Goal: Information Seeking & Learning: Learn about a topic

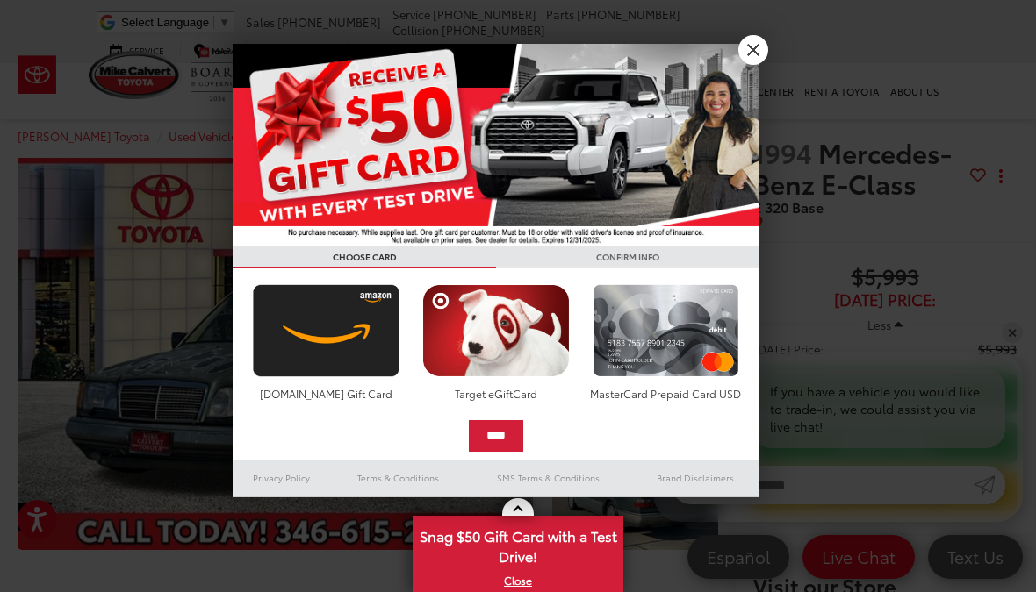
click at [758, 61] on link "X" at bounding box center [753, 50] width 30 height 30
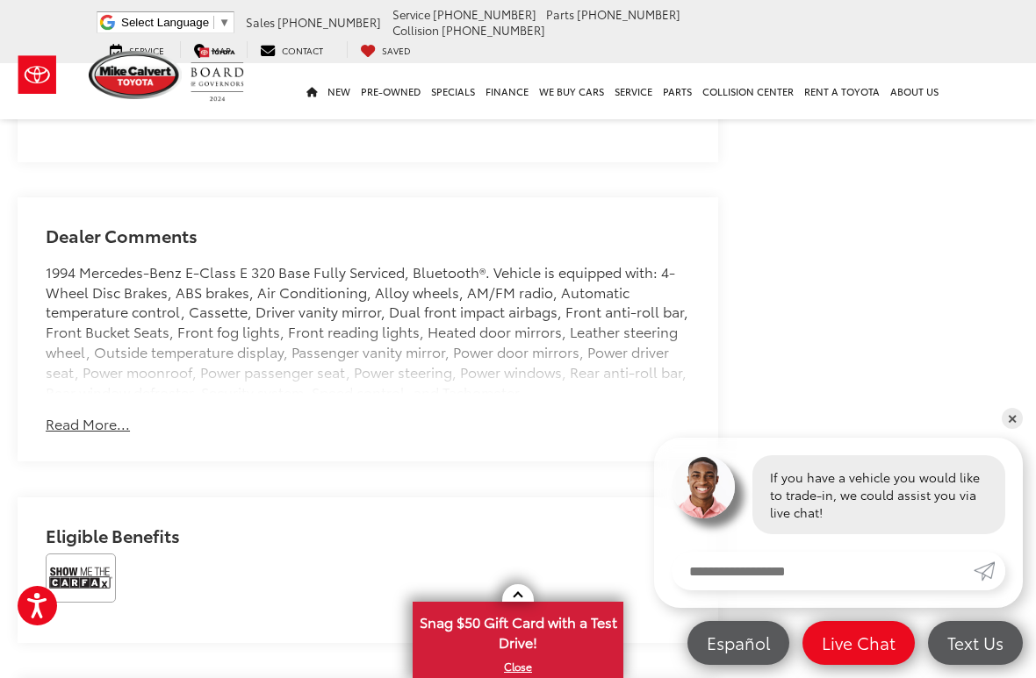
scroll to position [1237, 0]
click at [91, 430] on button "Read More..." at bounding box center [88, 423] width 84 height 20
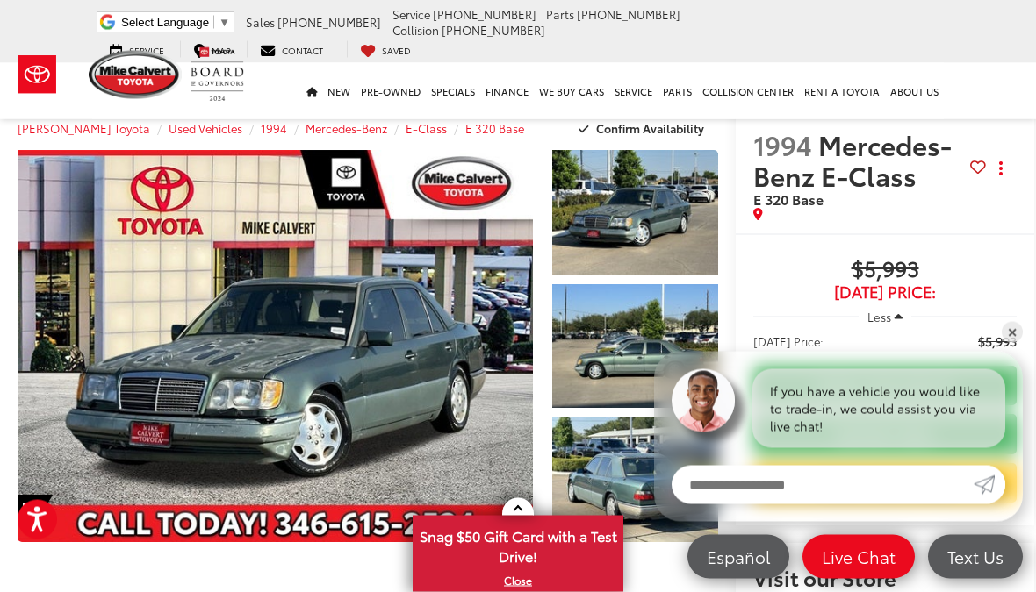
scroll to position [0, 0]
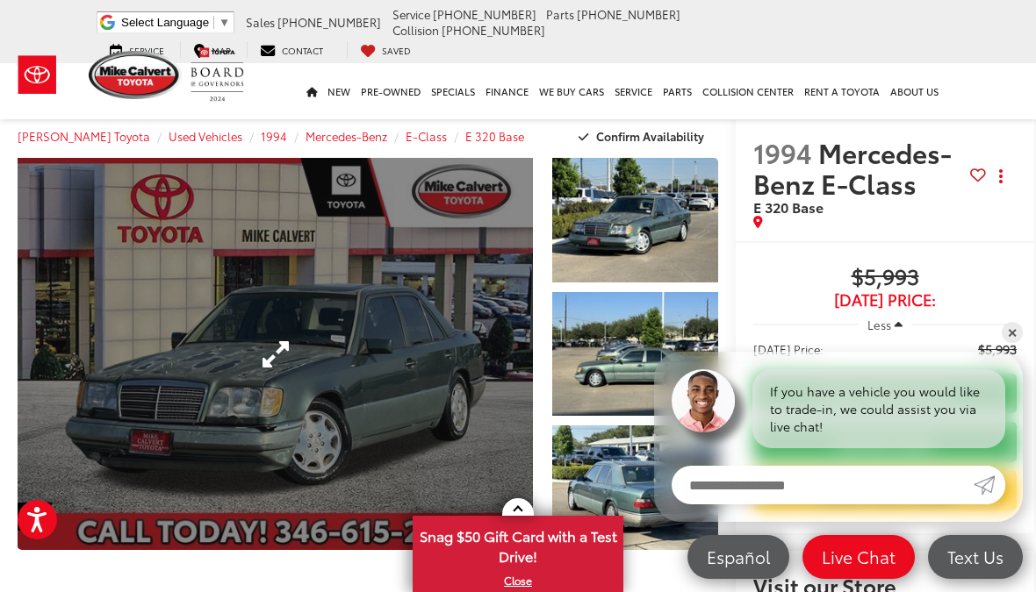
click at [470, 434] on link "Expand Photo 0" at bounding box center [275, 354] width 515 height 392
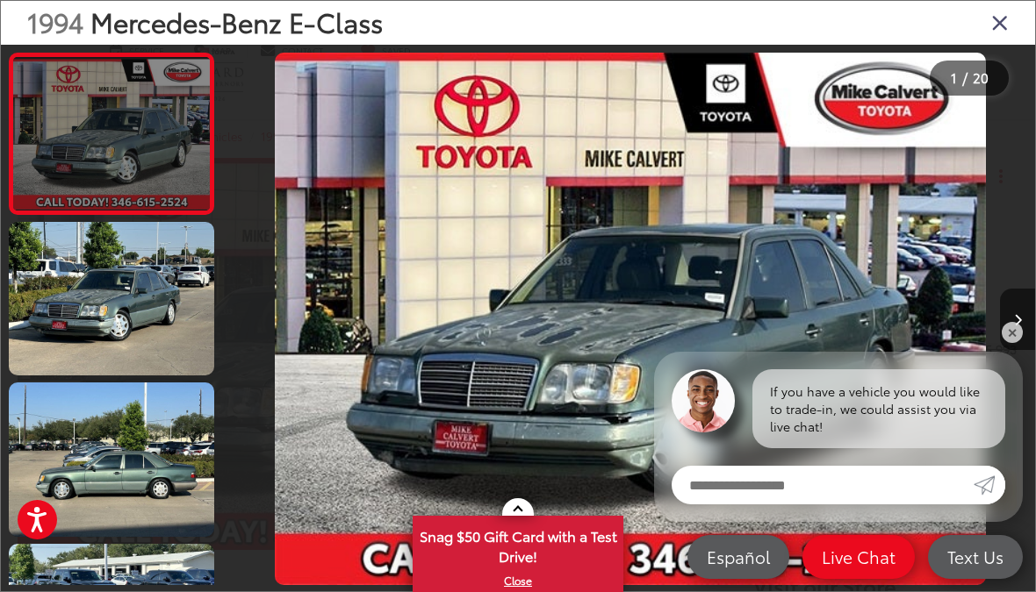
click at [122, 164] on link at bounding box center [111, 134] width 205 height 162
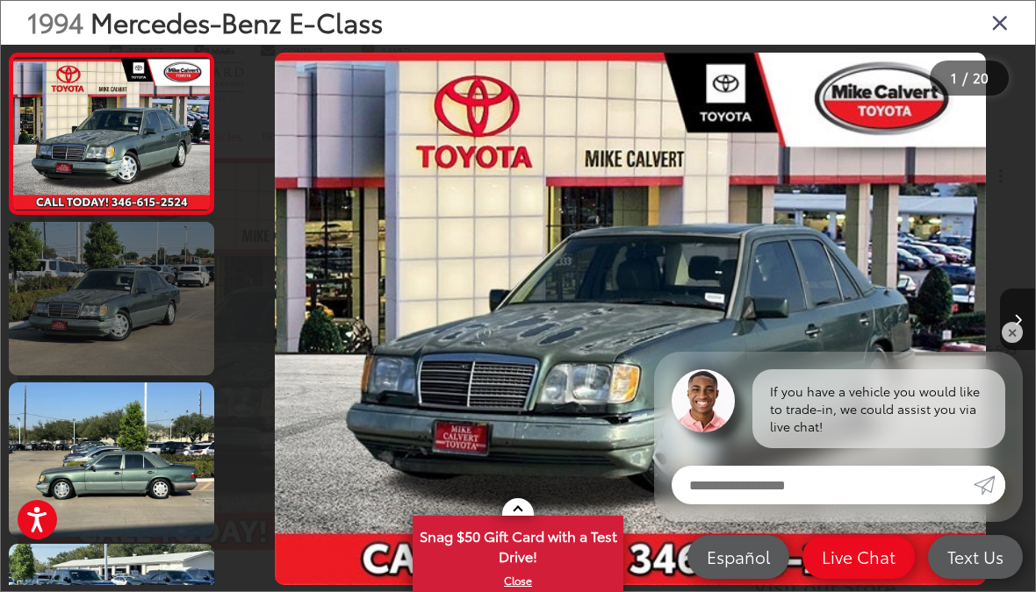
click at [135, 339] on link at bounding box center [111, 299] width 205 height 154
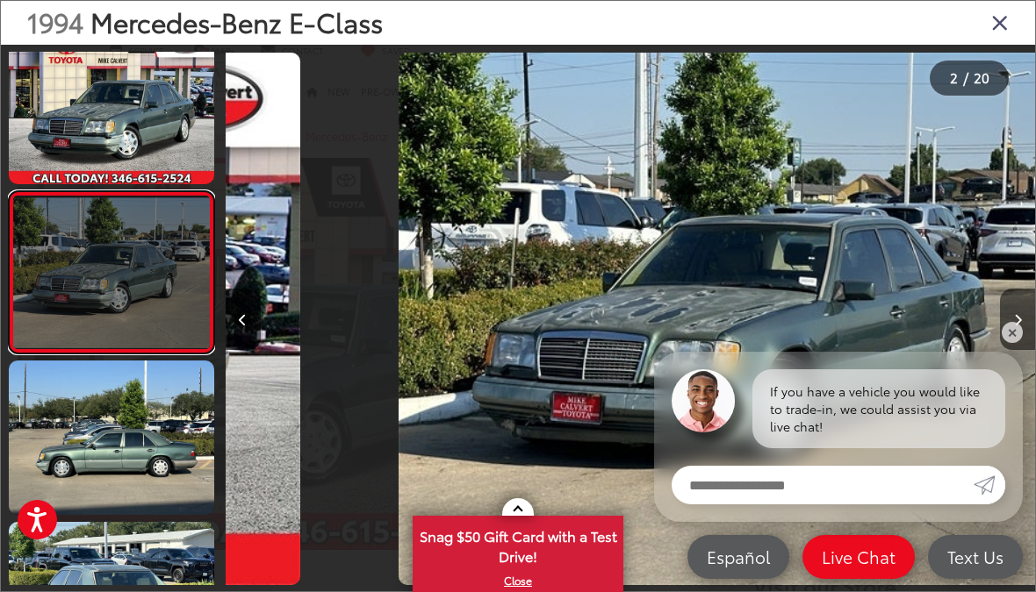
scroll to position [0, 809]
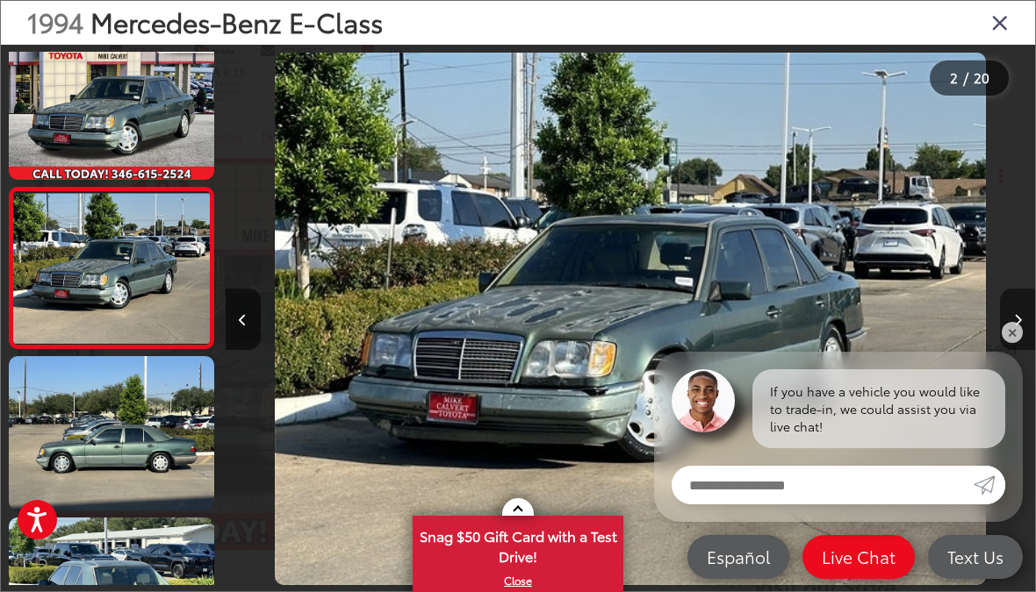
click at [1022, 341] on button "Next image" at bounding box center [1017, 319] width 35 height 61
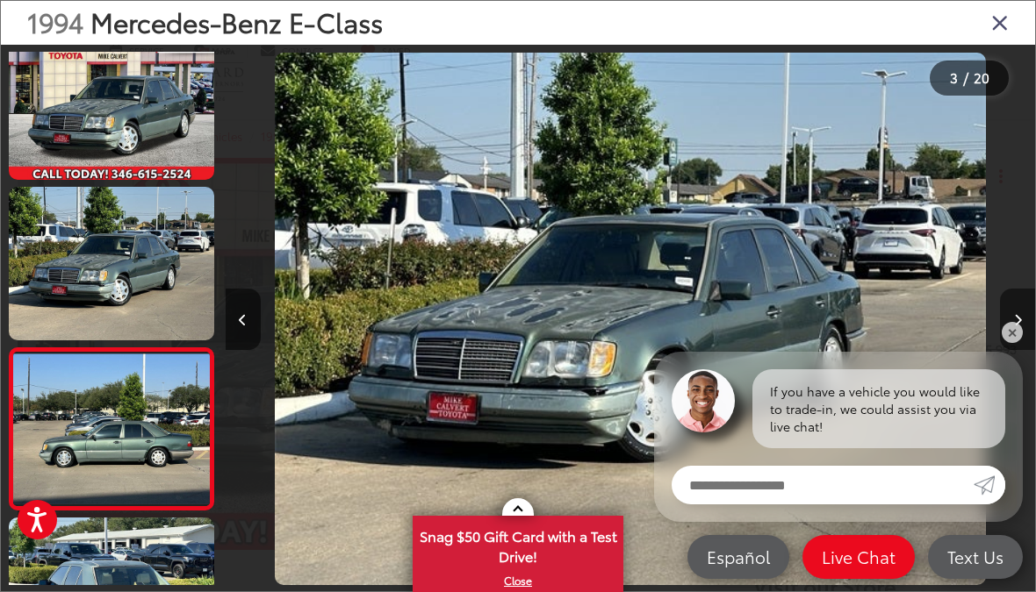
click at [1023, 337] on button "Next image" at bounding box center [1017, 319] width 35 height 61
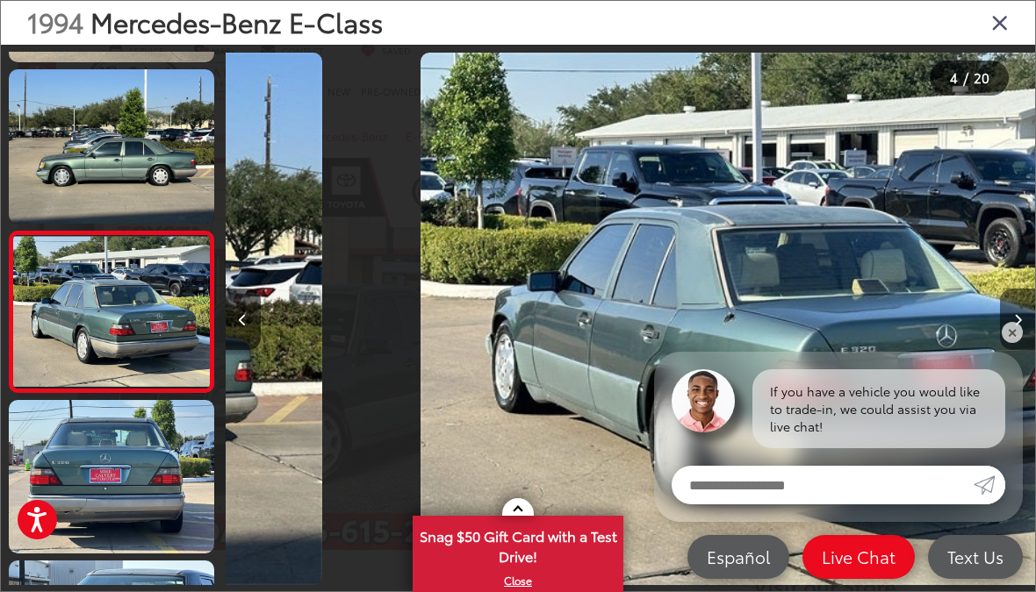
scroll to position [348, 0]
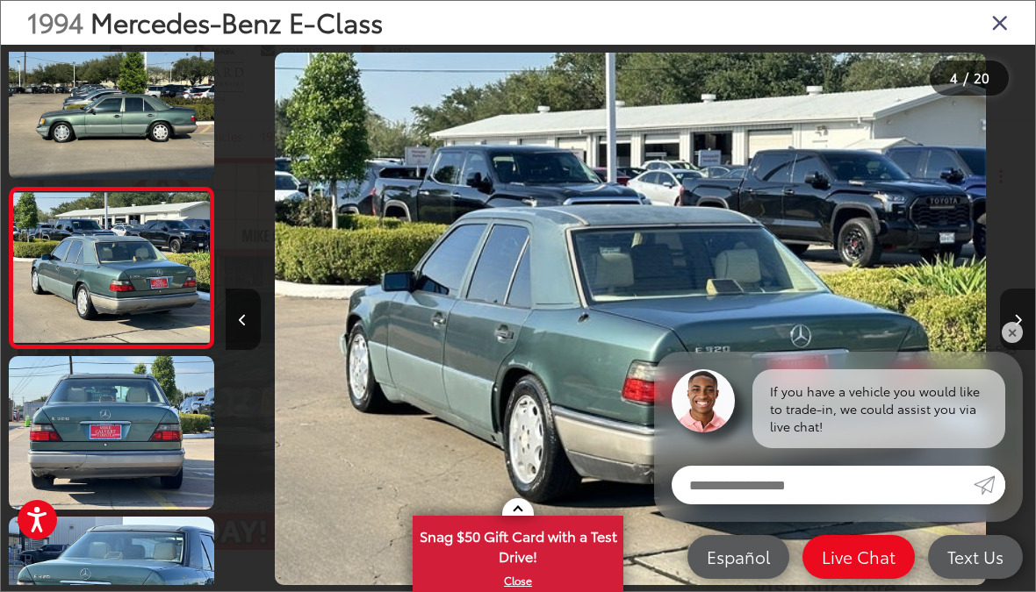
click at [1025, 323] on button "Next image" at bounding box center [1017, 319] width 35 height 61
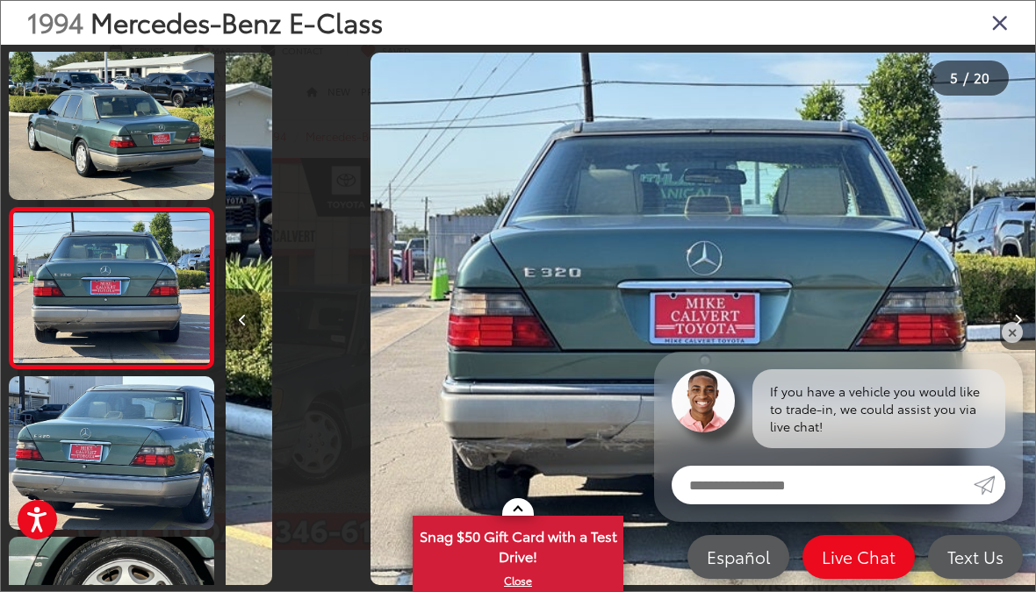
scroll to position [0, 3238]
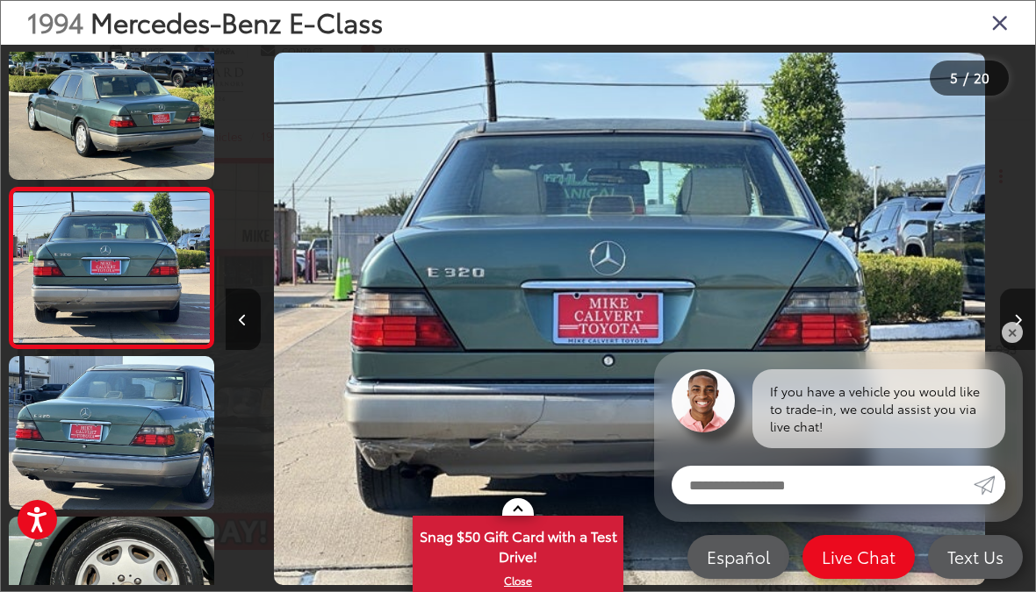
click at [1022, 321] on button "Next image" at bounding box center [1017, 319] width 35 height 61
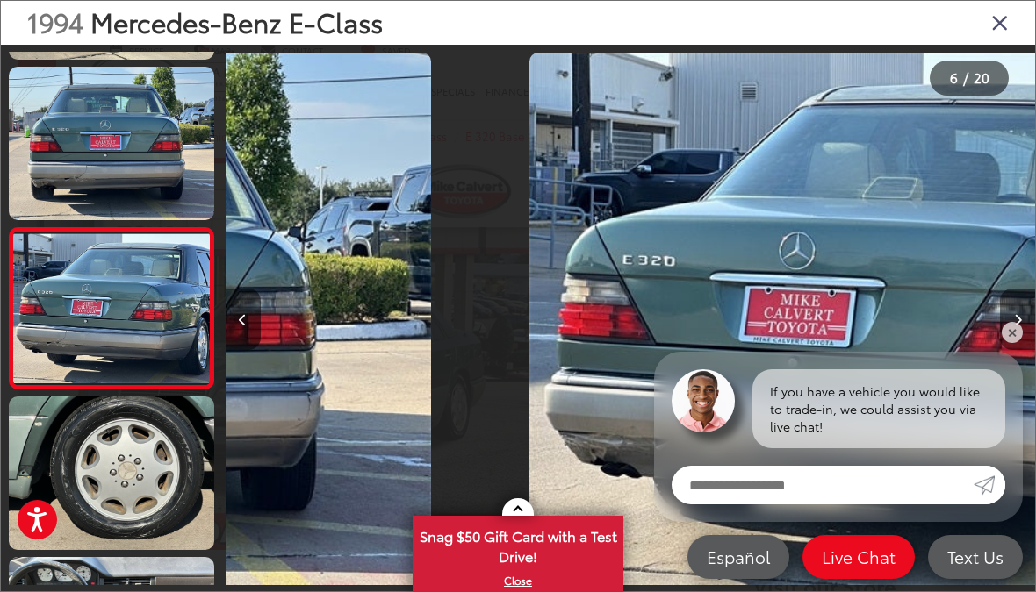
scroll to position [0, 4048]
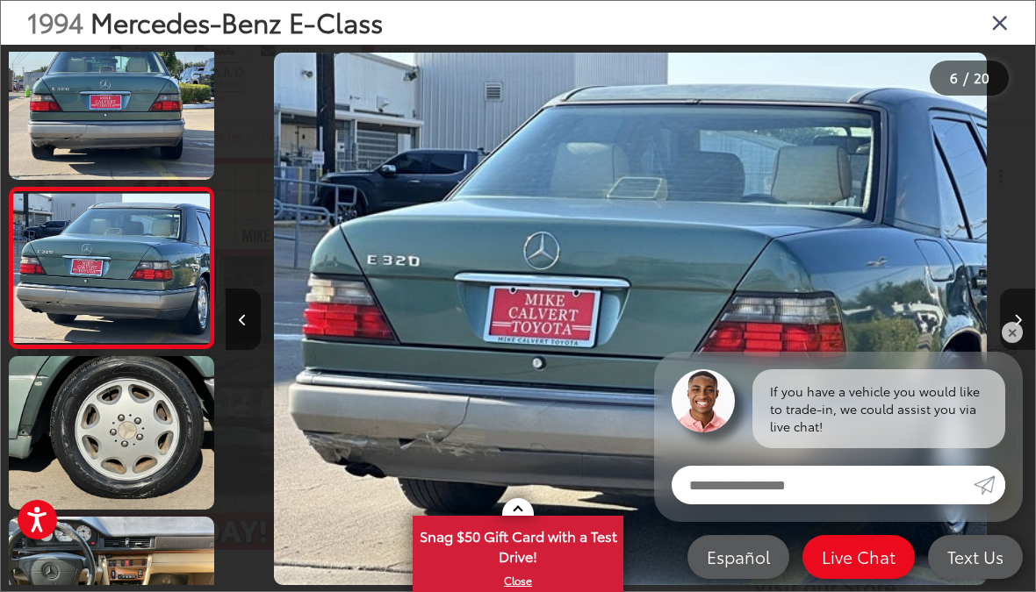
click at [1023, 325] on button "Next image" at bounding box center [1017, 319] width 35 height 61
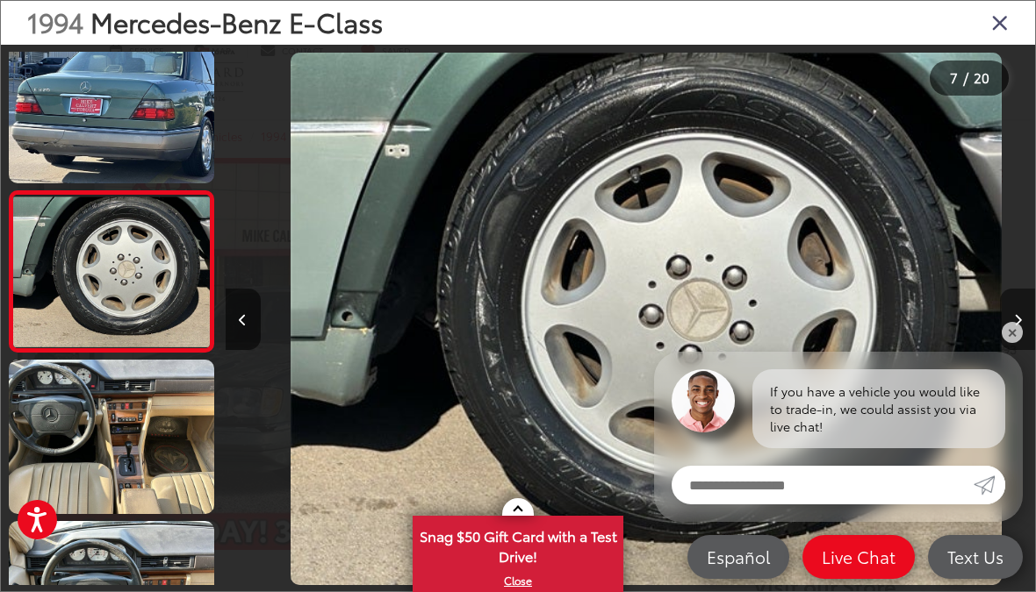
scroll to position [830, 0]
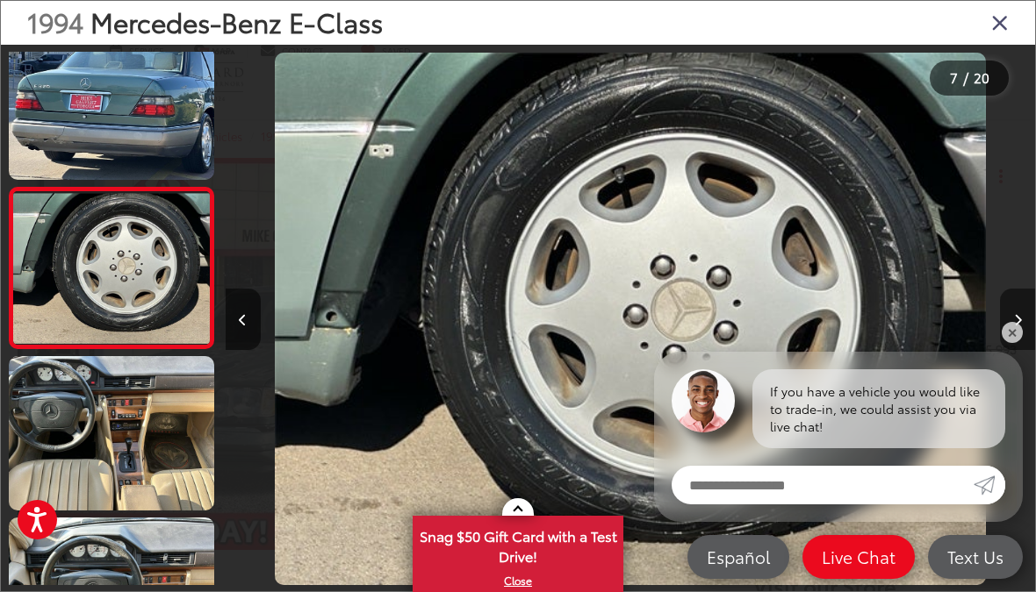
click at [1022, 326] on button "Next image" at bounding box center [1017, 319] width 35 height 61
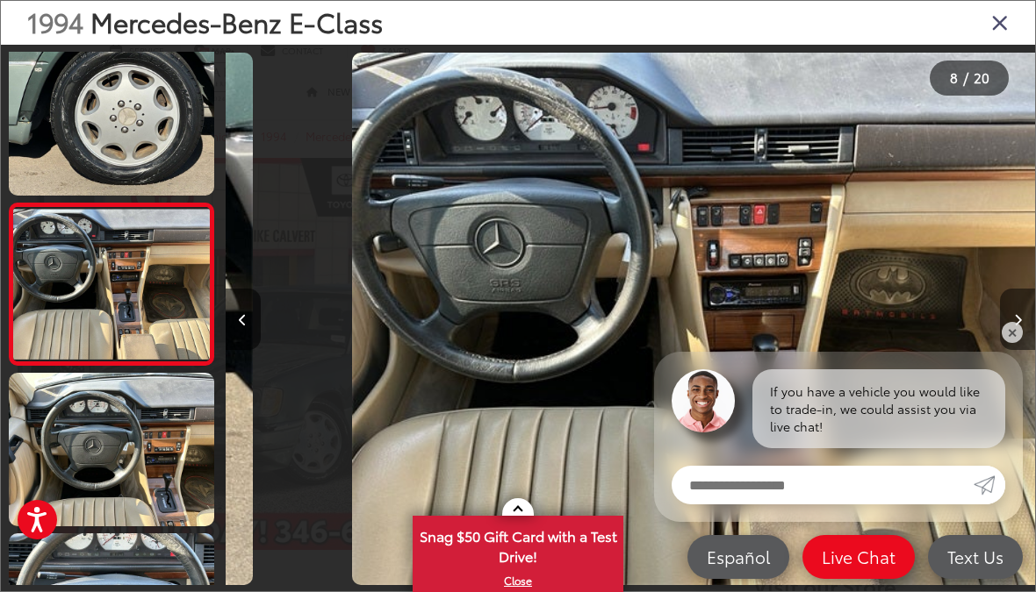
scroll to position [0, 0]
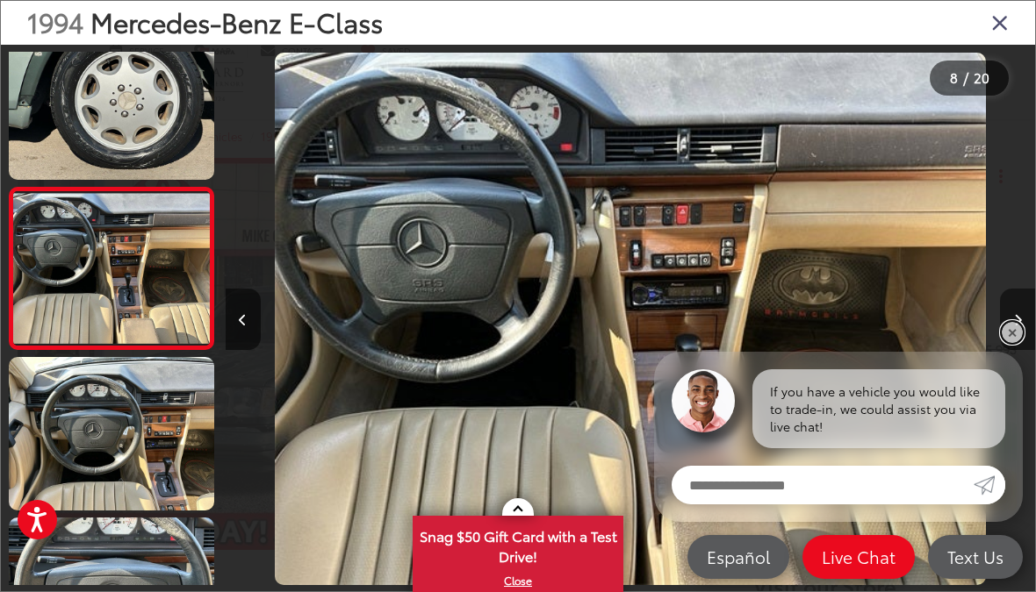
click at [1016, 329] on link "✕" at bounding box center [1011, 332] width 21 height 21
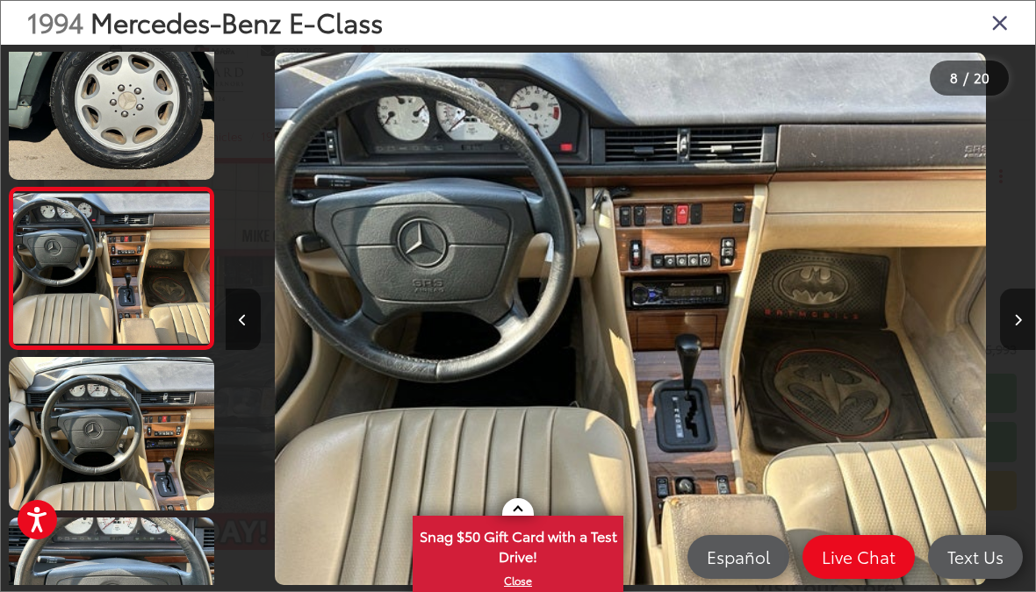
click at [1021, 317] on icon "Next image" at bounding box center [1018, 320] width 8 height 12
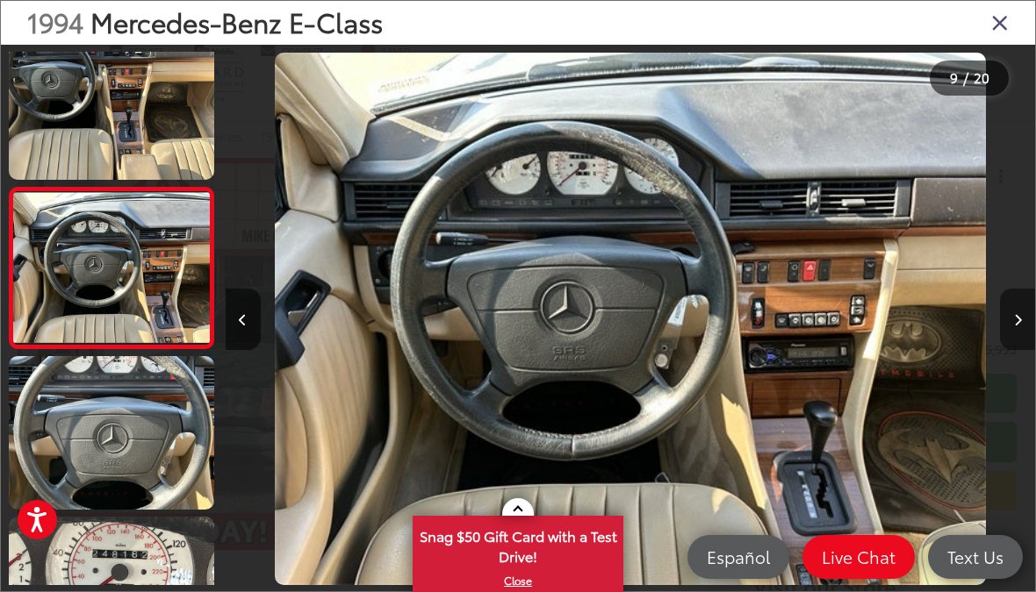
click at [1027, 320] on button "Next image" at bounding box center [1017, 319] width 35 height 61
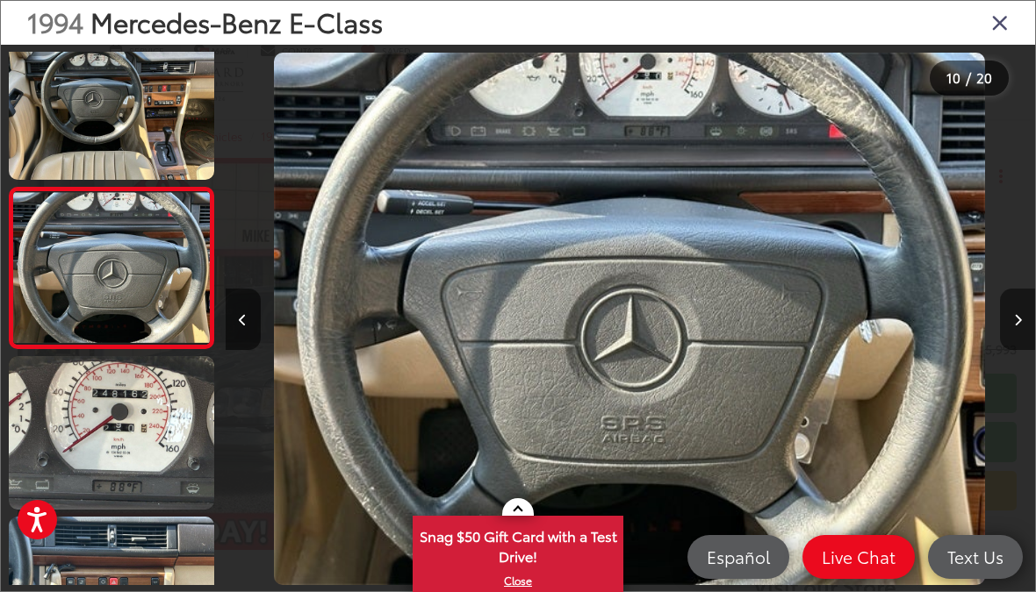
click at [1031, 315] on button "Next image" at bounding box center [1017, 319] width 35 height 61
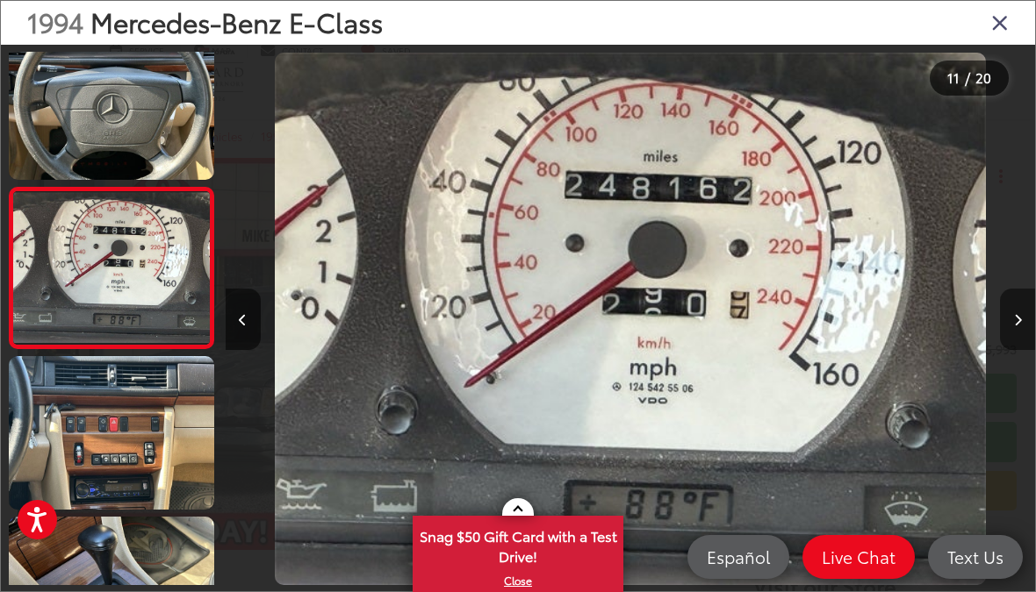
click at [1032, 312] on button "Next image" at bounding box center [1017, 319] width 35 height 61
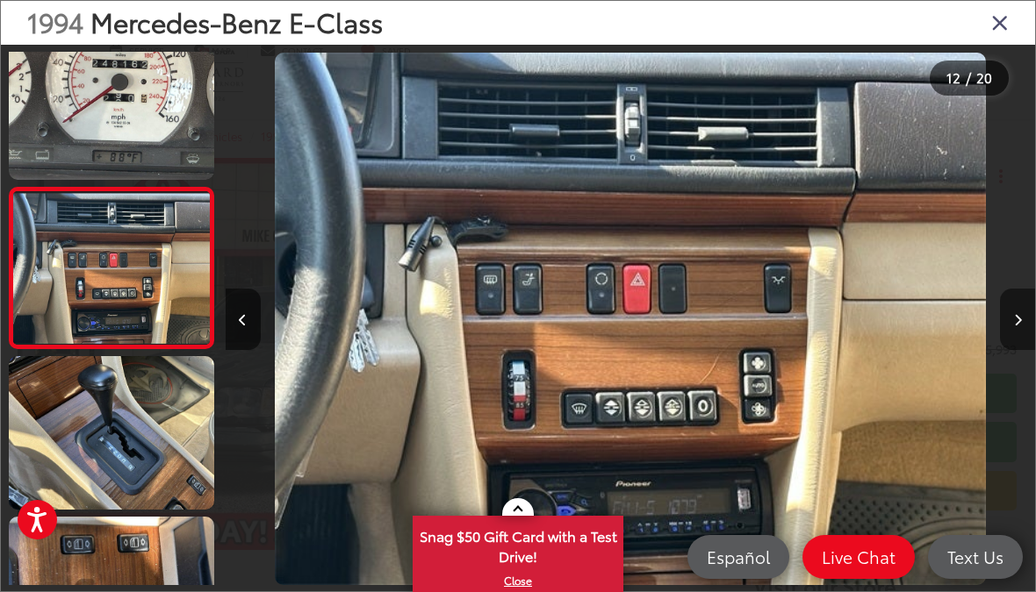
click at [1032, 316] on button "Next image" at bounding box center [1017, 319] width 35 height 61
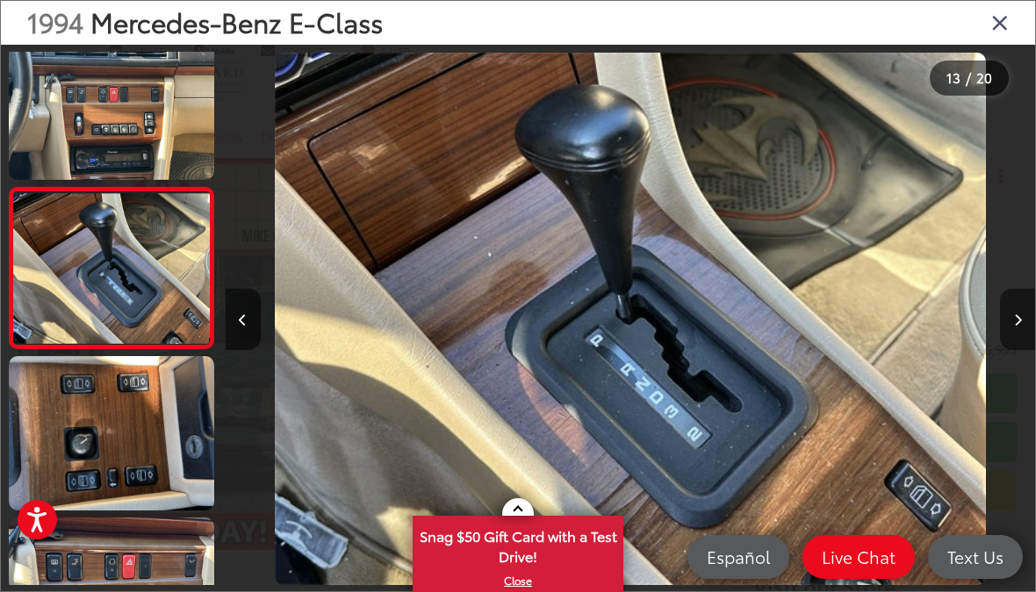
click at [1033, 315] on button "Next image" at bounding box center [1017, 319] width 35 height 61
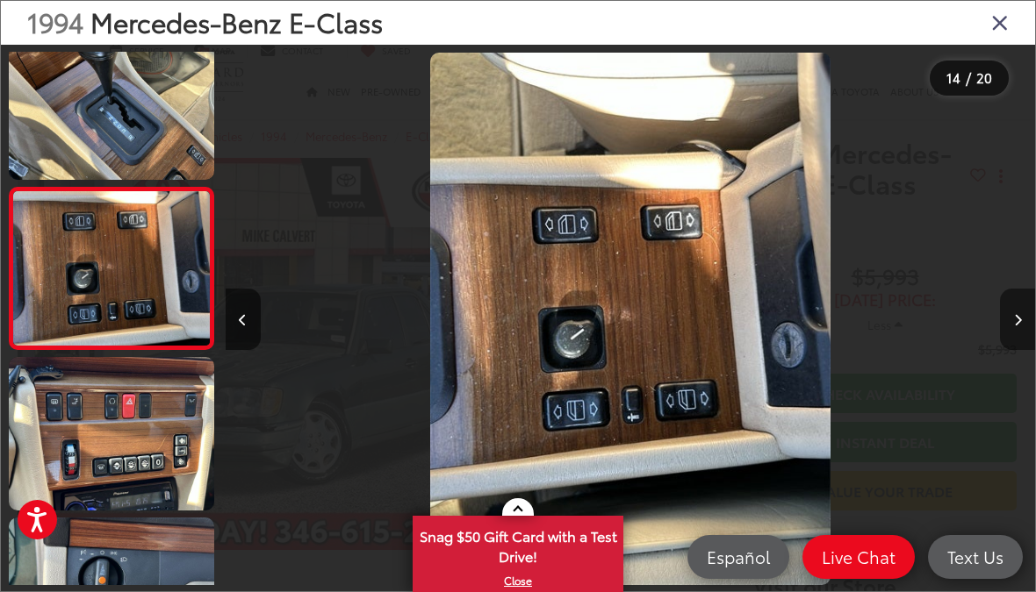
click at [1024, 316] on button "Next image" at bounding box center [1017, 319] width 35 height 61
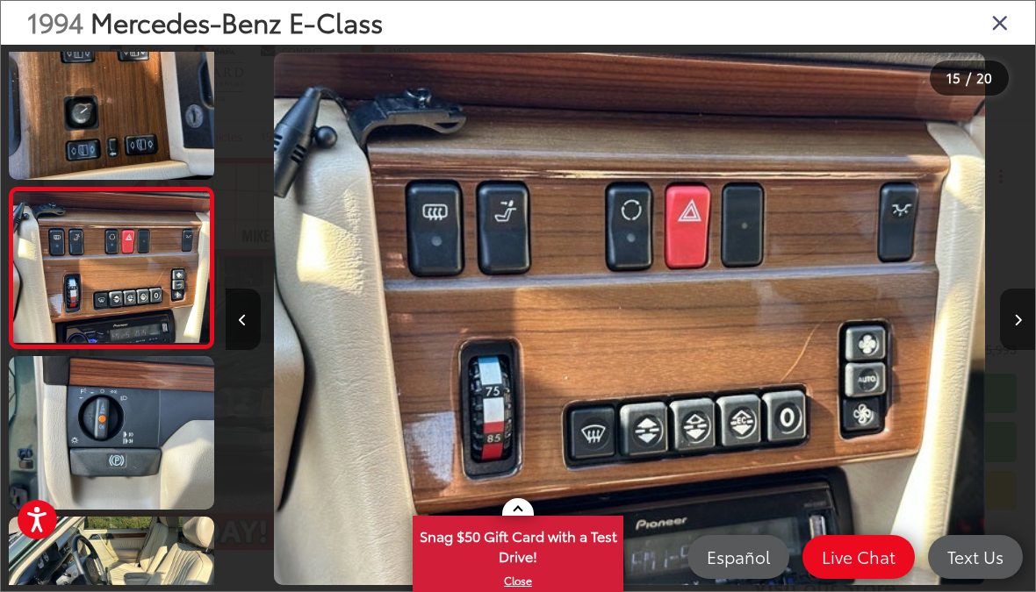
click at [990, 35] on div "1994 Mercedes-Benz E-Class" at bounding box center [518, 23] width 1034 height 44
